Goal: Obtain resource: Download file/media

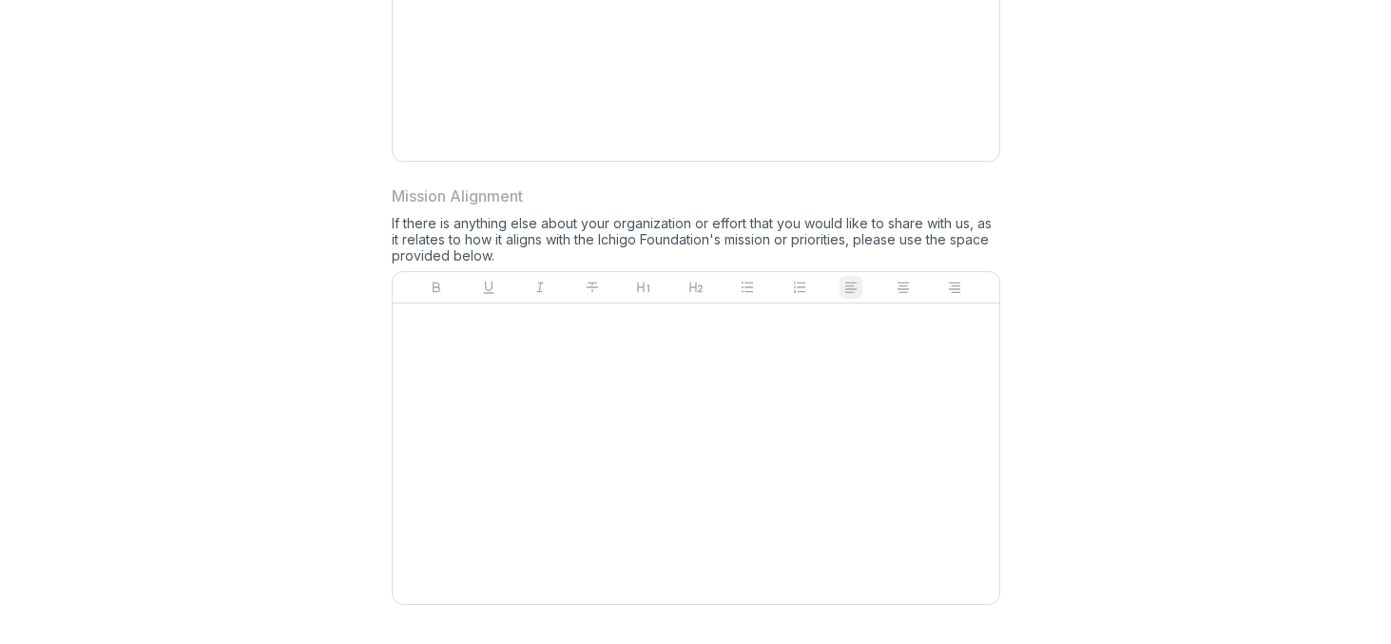
scroll to position [1920, 0]
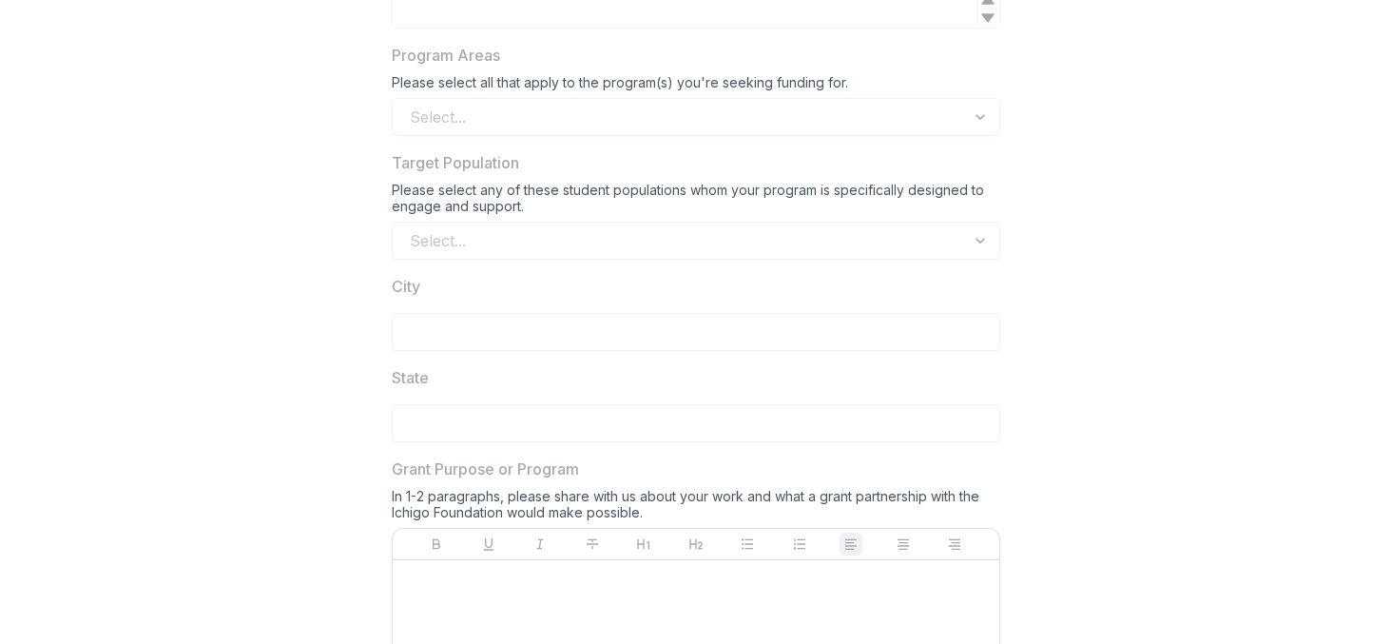
scroll to position [1239, 0]
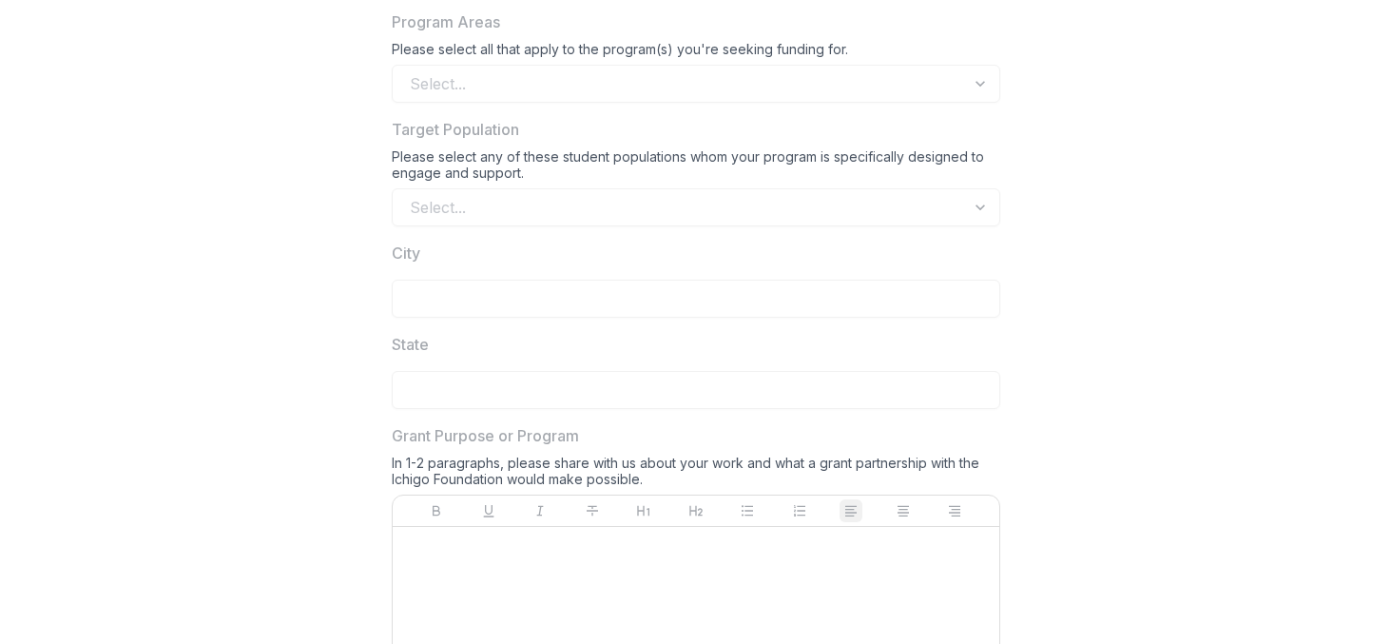
click at [967, 197] on div "Select..." at bounding box center [696, 207] width 609 height 38
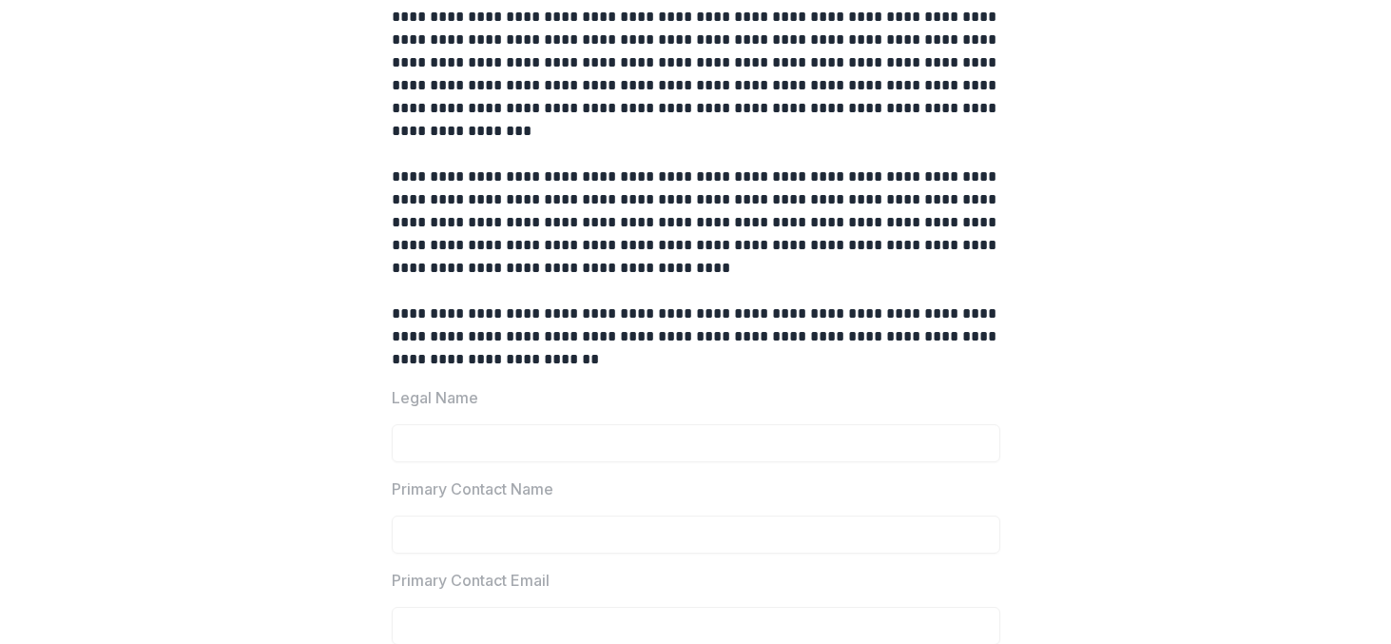
scroll to position [0, 0]
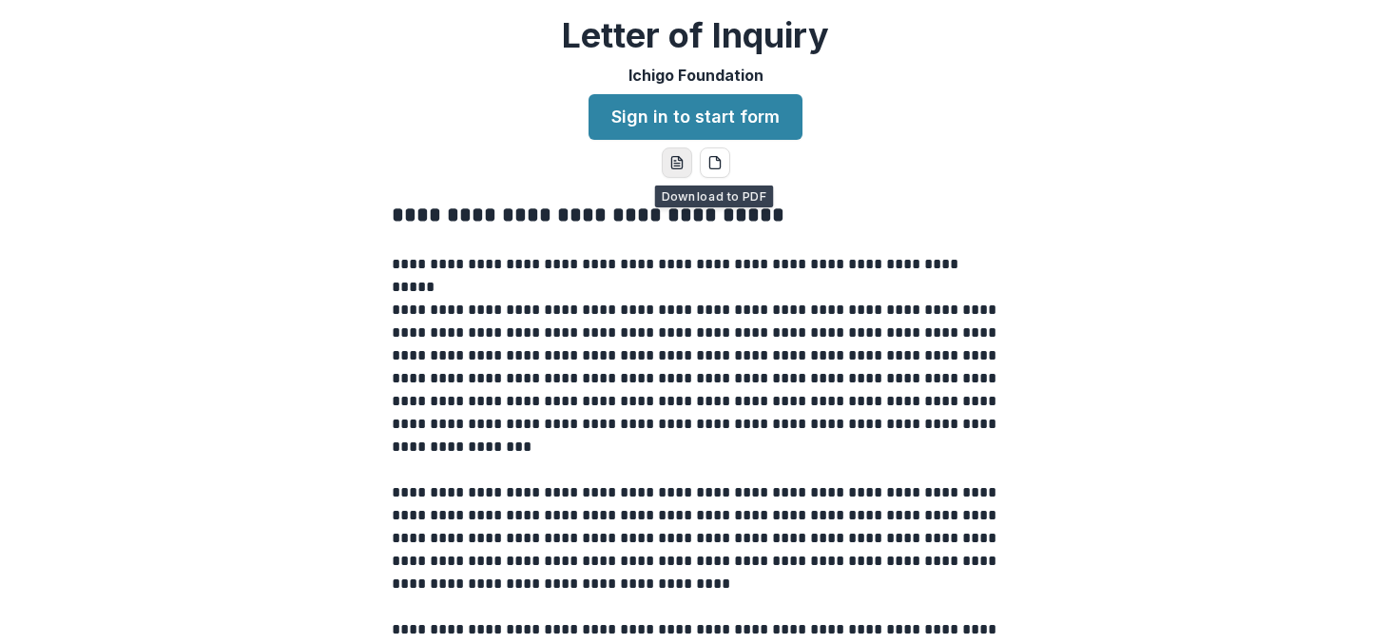
click at [678, 164] on icon "word-download" at bounding box center [676, 162] width 15 height 15
